Goal: Use online tool/utility: Utilize a website feature to perform a specific function

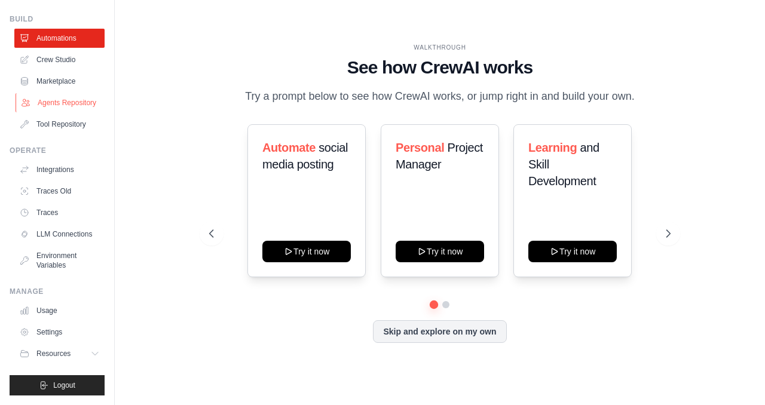
click at [62, 100] on link "Agents Repository" at bounding box center [61, 102] width 90 height 19
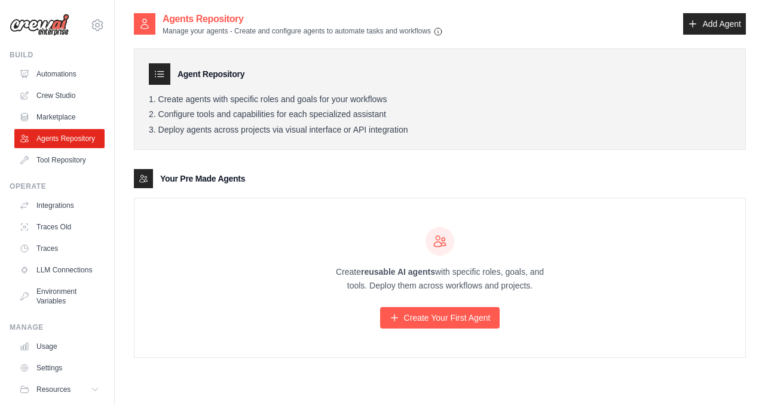
scroll to position [24, 0]
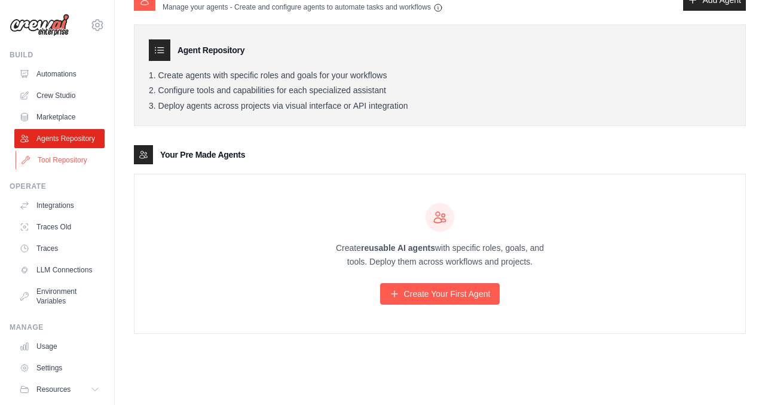
click at [64, 154] on link "Tool Repository" at bounding box center [61, 160] width 90 height 19
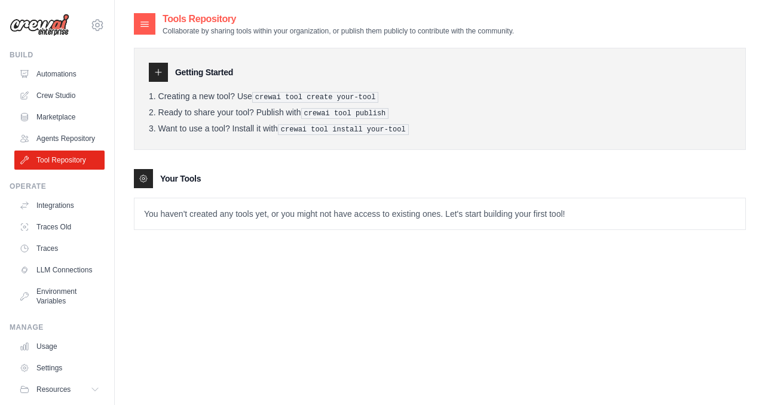
click at [160, 77] on icon at bounding box center [159, 73] width 10 height 10
click at [144, 181] on icon at bounding box center [143, 178] width 7 height 7
click at [66, 118] on link "Marketplace" at bounding box center [61, 117] width 90 height 19
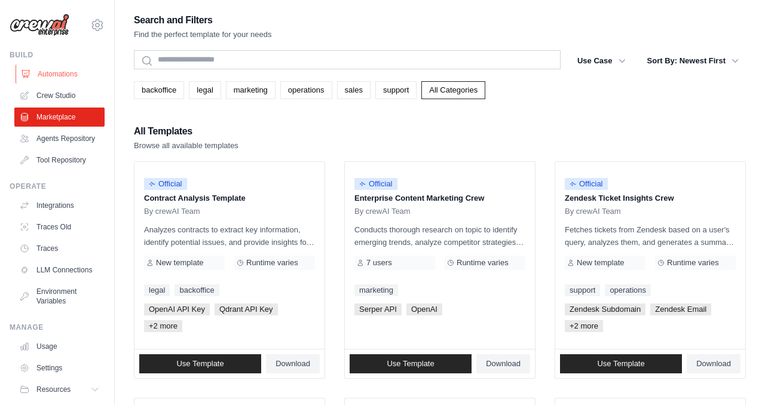
click at [57, 73] on link "Automations" at bounding box center [61, 74] width 90 height 19
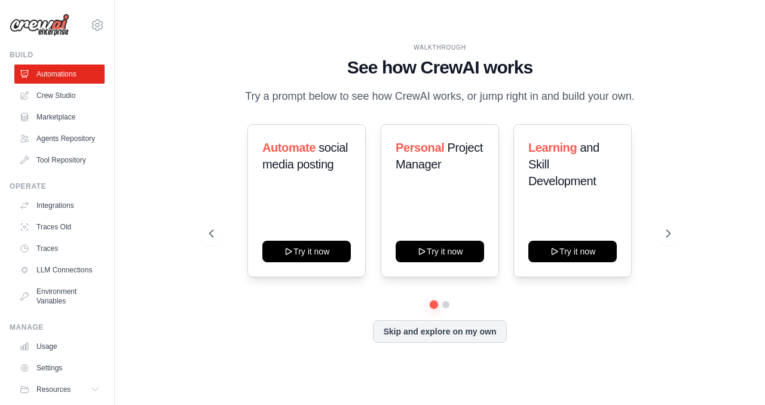
scroll to position [36, 0]
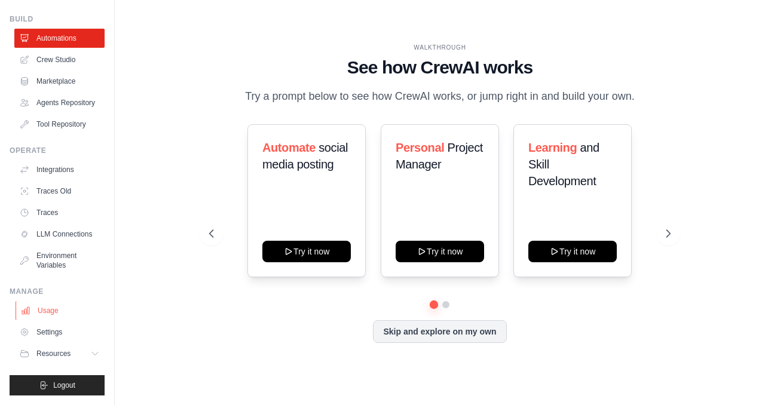
click at [48, 309] on link "Usage" at bounding box center [61, 310] width 90 height 19
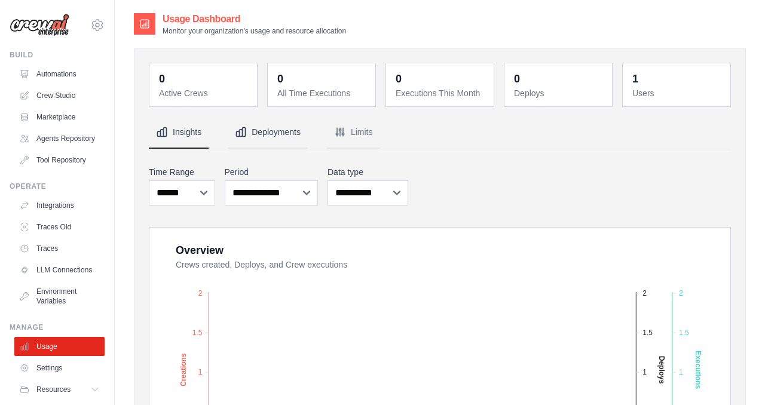
click at [276, 127] on button "Deployments" at bounding box center [268, 133] width 80 height 32
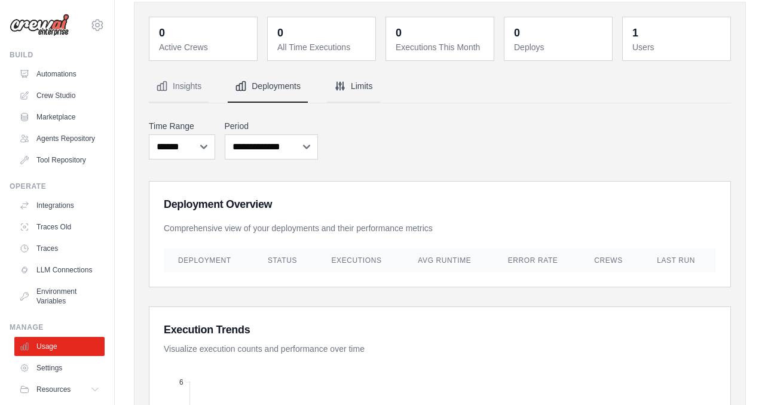
click at [352, 87] on button "Limits" at bounding box center [353, 87] width 53 height 32
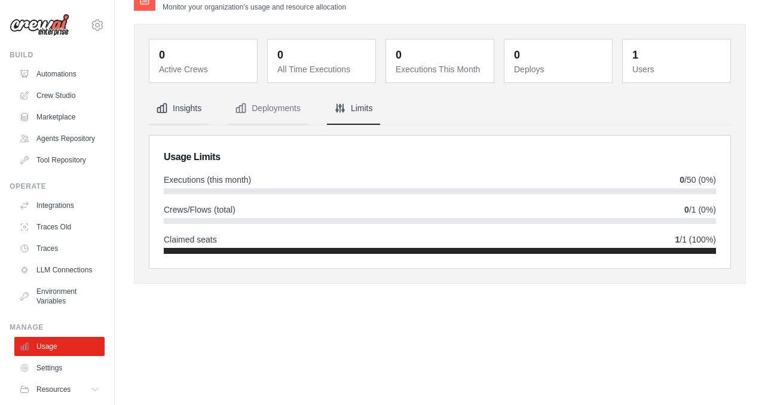
click at [188, 109] on button "Insights" at bounding box center [179, 109] width 60 height 32
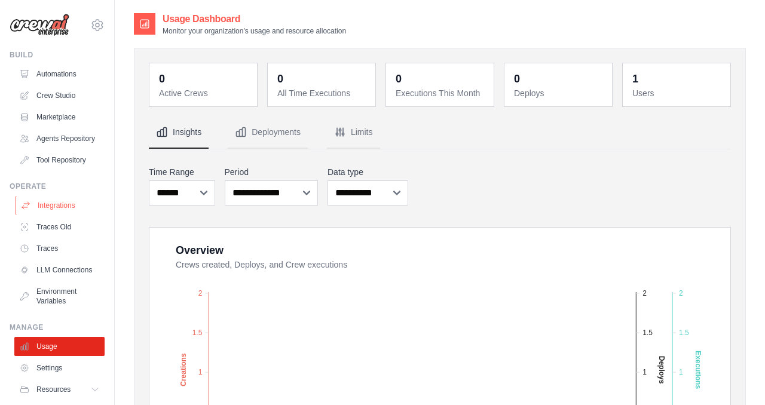
scroll to position [36, 0]
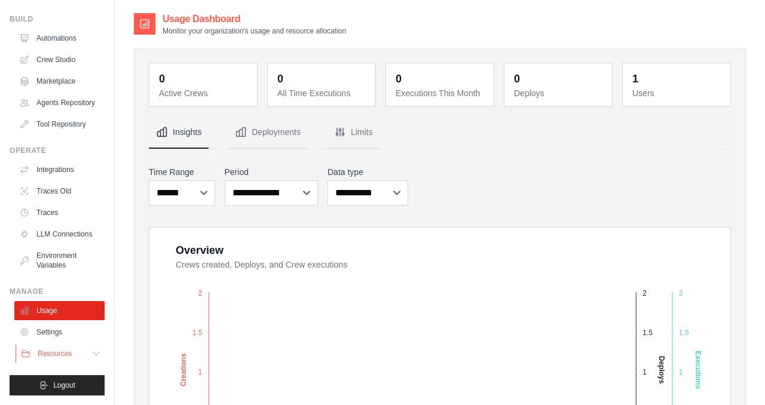
click at [66, 349] on button "Resources" at bounding box center [61, 353] width 90 height 19
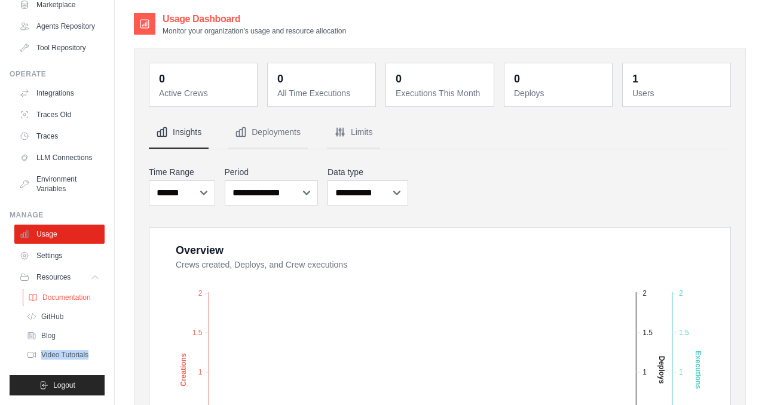
click at [57, 295] on span "Documentation" at bounding box center [66, 298] width 48 height 10
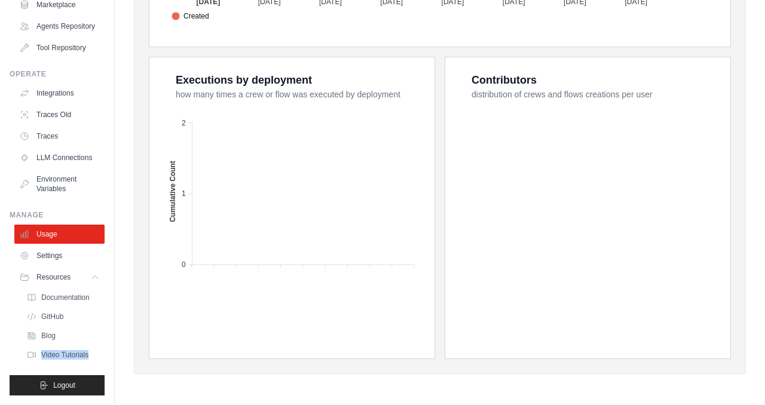
scroll to position [0, 0]
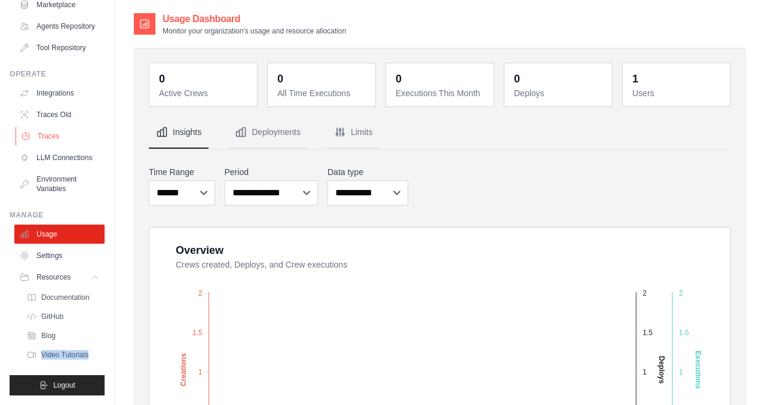
click at [57, 137] on link "Traces" at bounding box center [61, 136] width 90 height 19
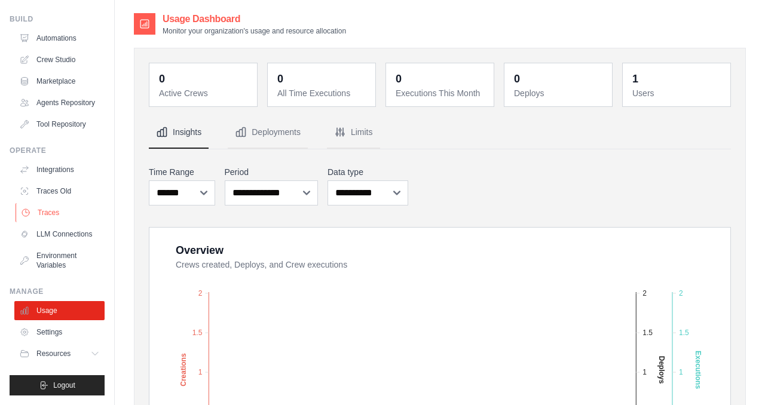
scroll to position [36, 0]
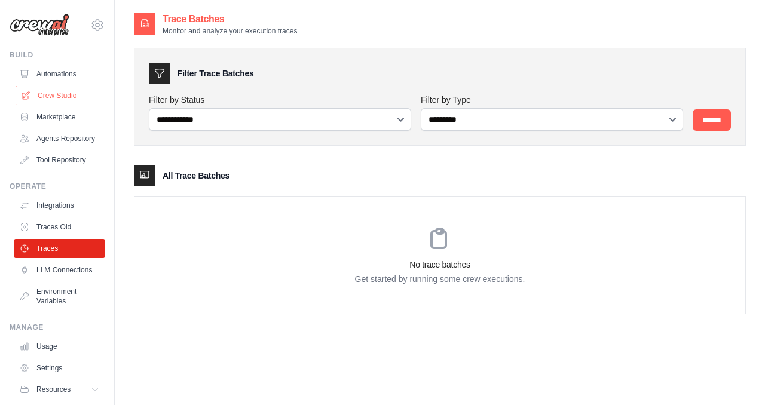
click at [48, 98] on link "Crew Studio" at bounding box center [61, 95] width 90 height 19
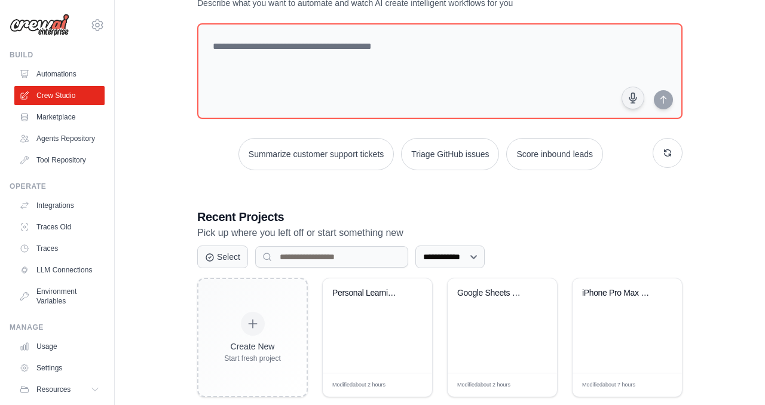
scroll to position [76, 0]
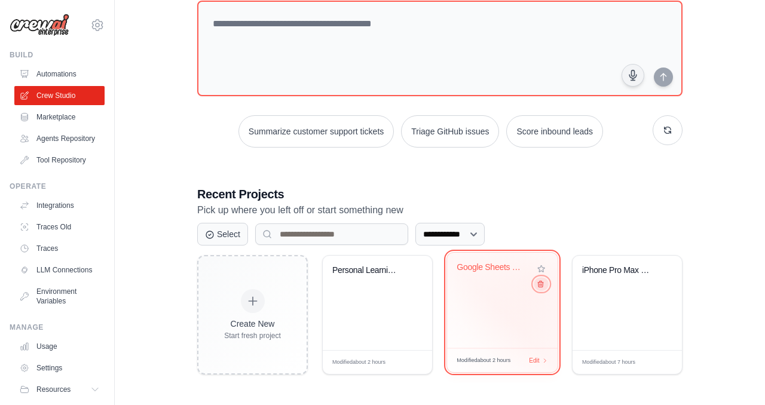
click at [541, 283] on icon at bounding box center [540, 285] width 5 height 6
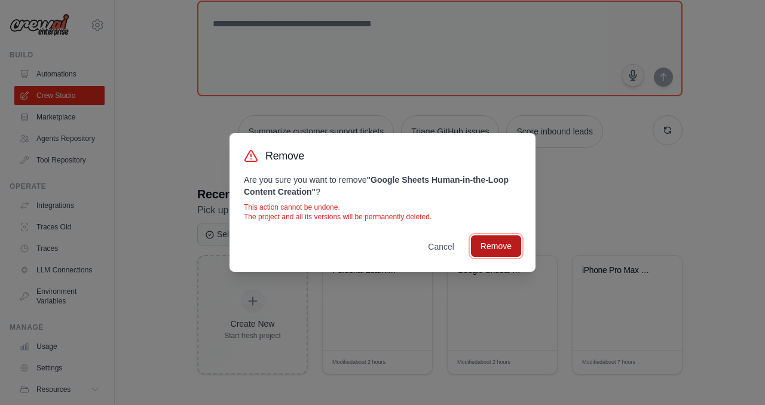
click at [505, 243] on button "Remove" at bounding box center [496, 247] width 50 height 22
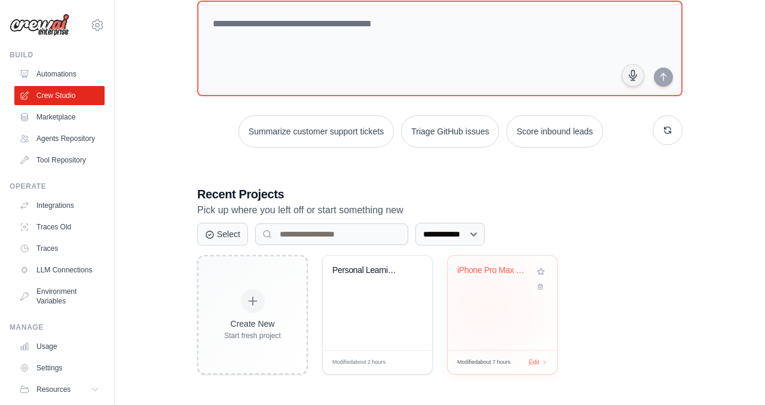
click at [487, 305] on div "iPhone Pro Max Price Research - Pol..." at bounding box center [502, 303] width 109 height 94
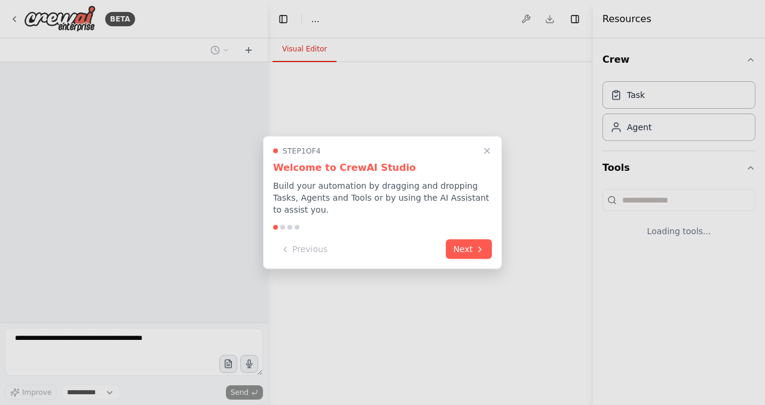
select select "****"
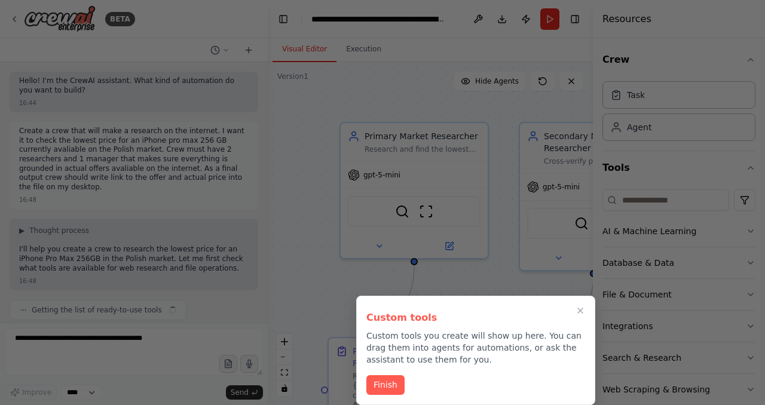
scroll to position [2063, 0]
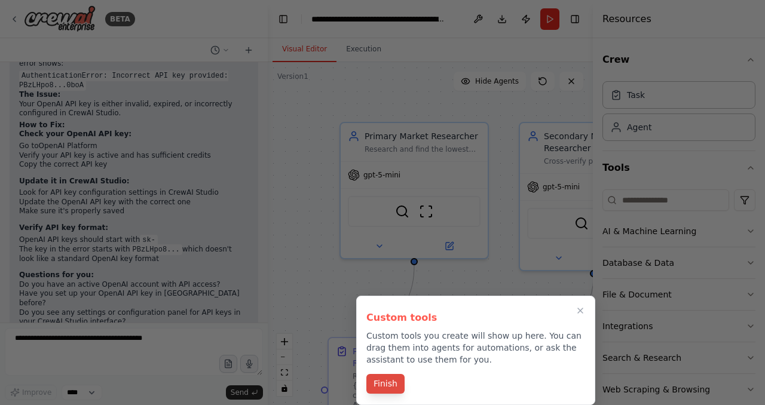
click at [395, 380] on button "Finish" at bounding box center [385, 384] width 38 height 20
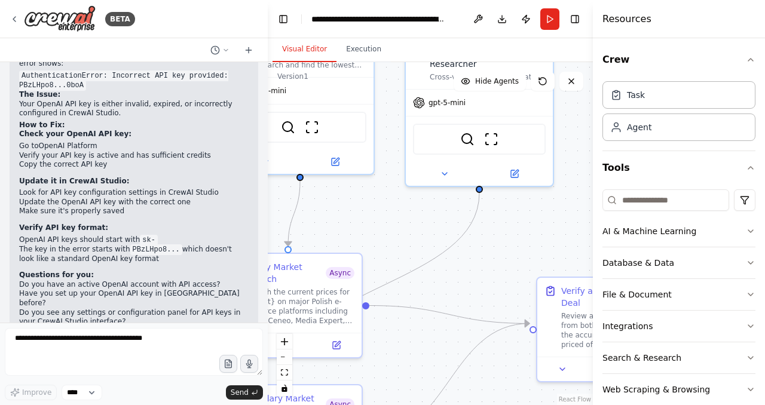
drag, startPoint x: 485, startPoint y: 313, endPoint x: 369, endPoint y: 227, distance: 144.1
click at [369, 227] on div ".deletable-edge-delete-btn { width: 20px; height: 20px; border: 0px solid #ffff…" at bounding box center [430, 233] width 325 height 343
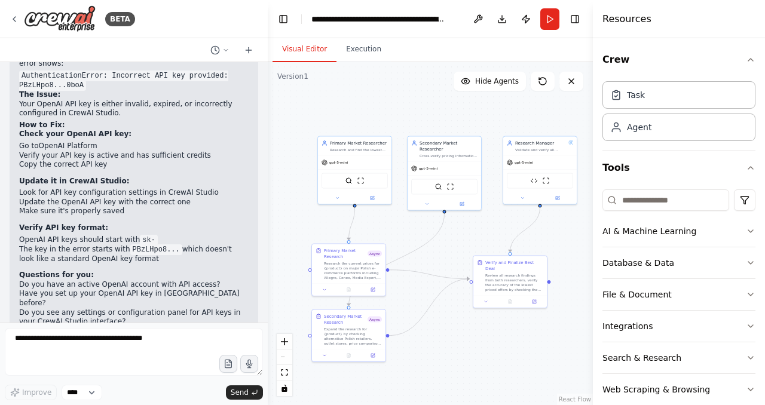
drag, startPoint x: 443, startPoint y: 239, endPoint x: 469, endPoint y: 236, distance: 26.0
click at [469, 236] on div ".deletable-edge-delete-btn { width: 20px; height: 20px; border: 0px solid #ffff…" at bounding box center [430, 233] width 325 height 343
click at [288, 21] on button "Toggle Left Sidebar" at bounding box center [283, 19] width 17 height 17
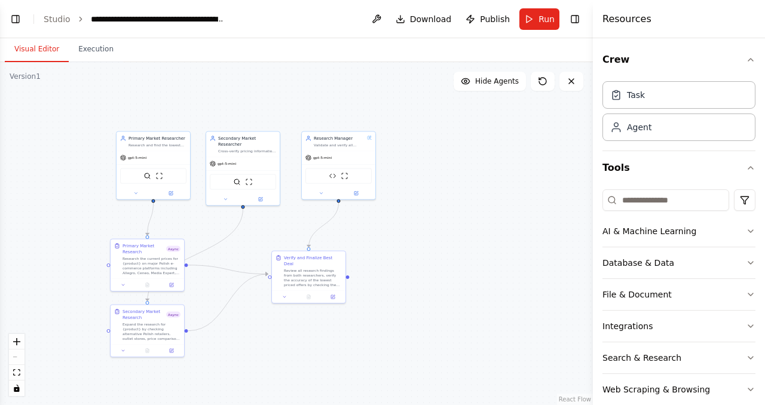
drag, startPoint x: 369, startPoint y: 160, endPoint x: 436, endPoint y: 155, distance: 66.5
click at [436, 155] on div ".deletable-edge-delete-btn { width: 20px; height: 20px; border: 0px solid #ffff…" at bounding box center [296, 233] width 593 height 343
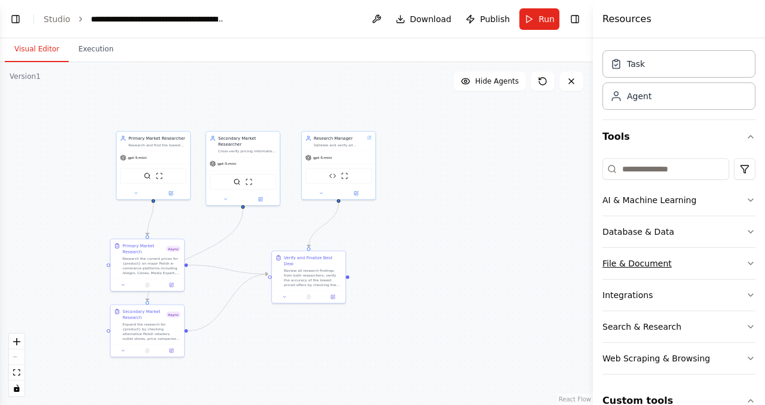
scroll to position [0, 0]
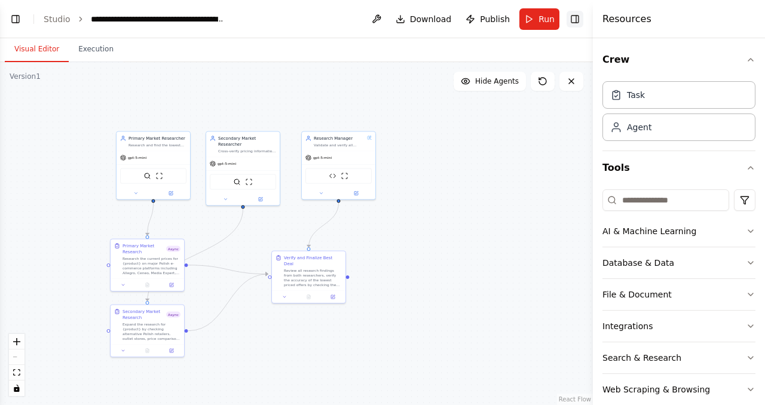
click at [578, 17] on button "Toggle Right Sidebar" at bounding box center [575, 19] width 17 height 17
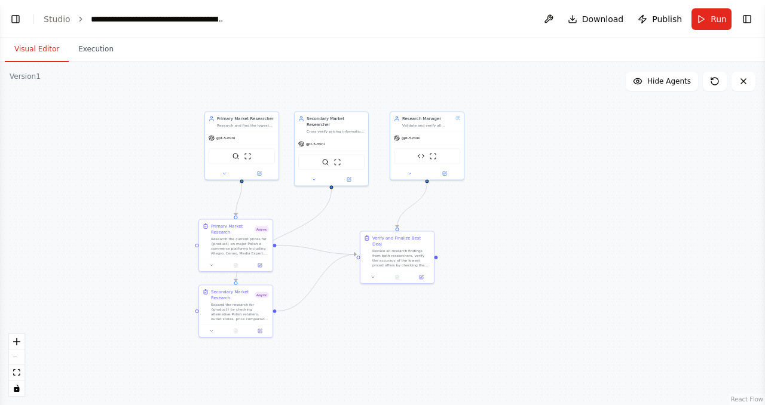
drag, startPoint x: 402, startPoint y: 224, endPoint x: 493, endPoint y: 205, distance: 92.2
click at [493, 205] on div ".deletable-edge-delete-btn { width: 20px; height: 20px; border: 0px solid #ffff…" at bounding box center [382, 233] width 765 height 343
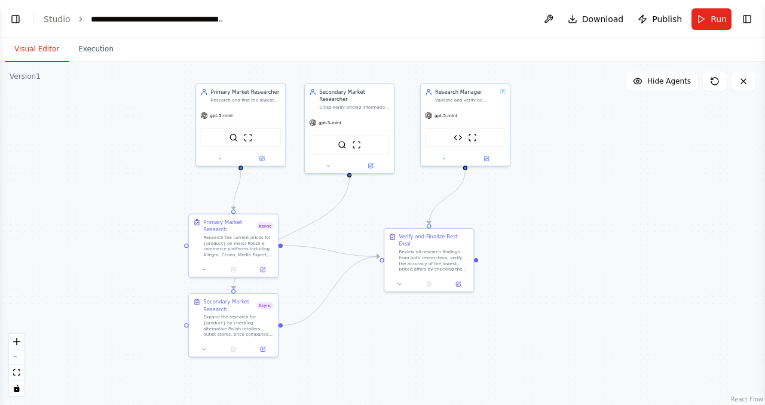
drag, startPoint x: 500, startPoint y: 192, endPoint x: 551, endPoint y: 179, distance: 52.9
click at [551, 179] on div ".deletable-edge-delete-btn { width: 20px; height: 20px; border: 0px solid #ffff…" at bounding box center [382, 233] width 765 height 343
